Goal: Information Seeking & Learning: Learn about a topic

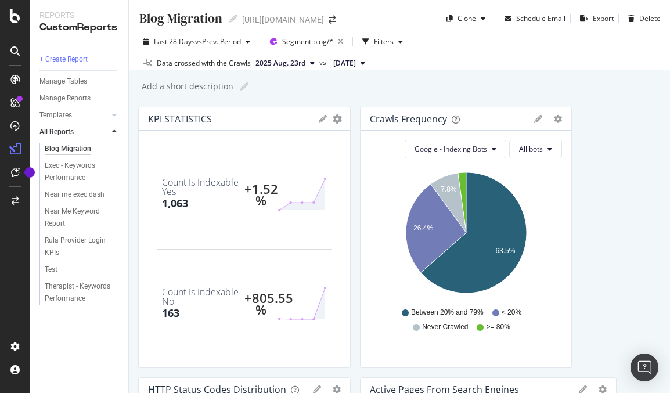
click at [283, 66] on span "2025 Aug. 23rd" at bounding box center [280, 63] width 50 height 10
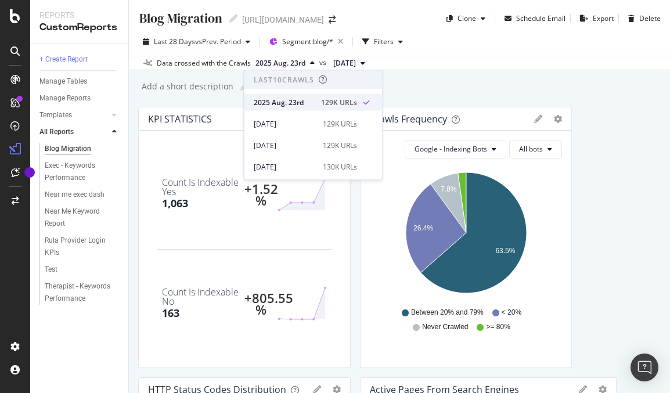
click at [284, 106] on div "2025 Aug. 23rd" at bounding box center [284, 102] width 60 height 10
